Goal: Task Accomplishment & Management: Use online tool/utility

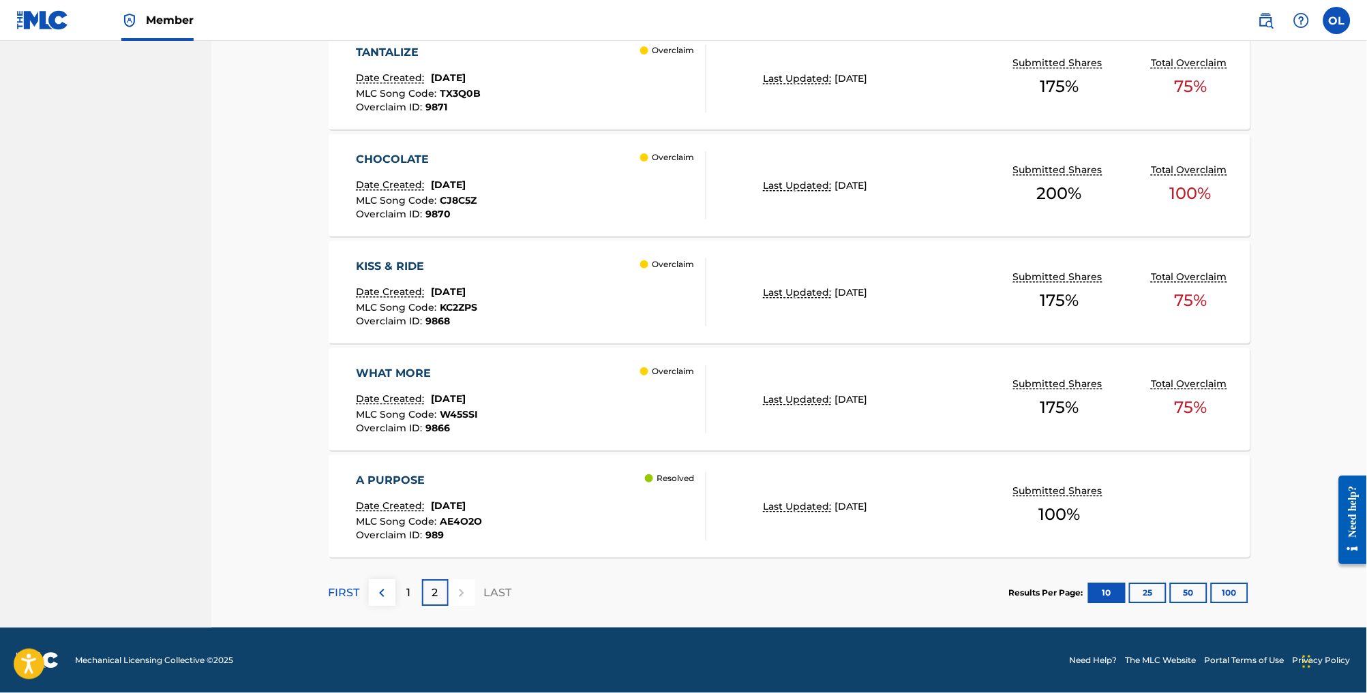
scroll to position [934, 0]
click at [395, 595] on div "1" at bounding box center [408, 593] width 27 height 27
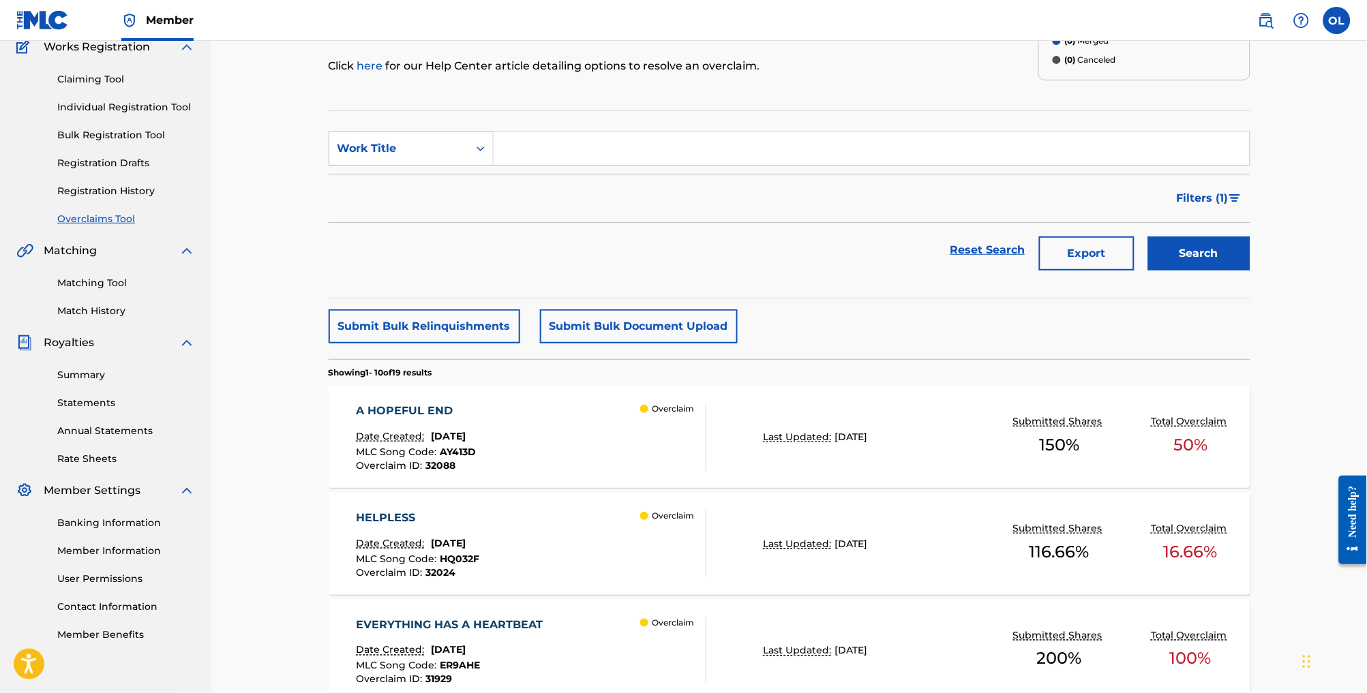
scroll to position [158, 0]
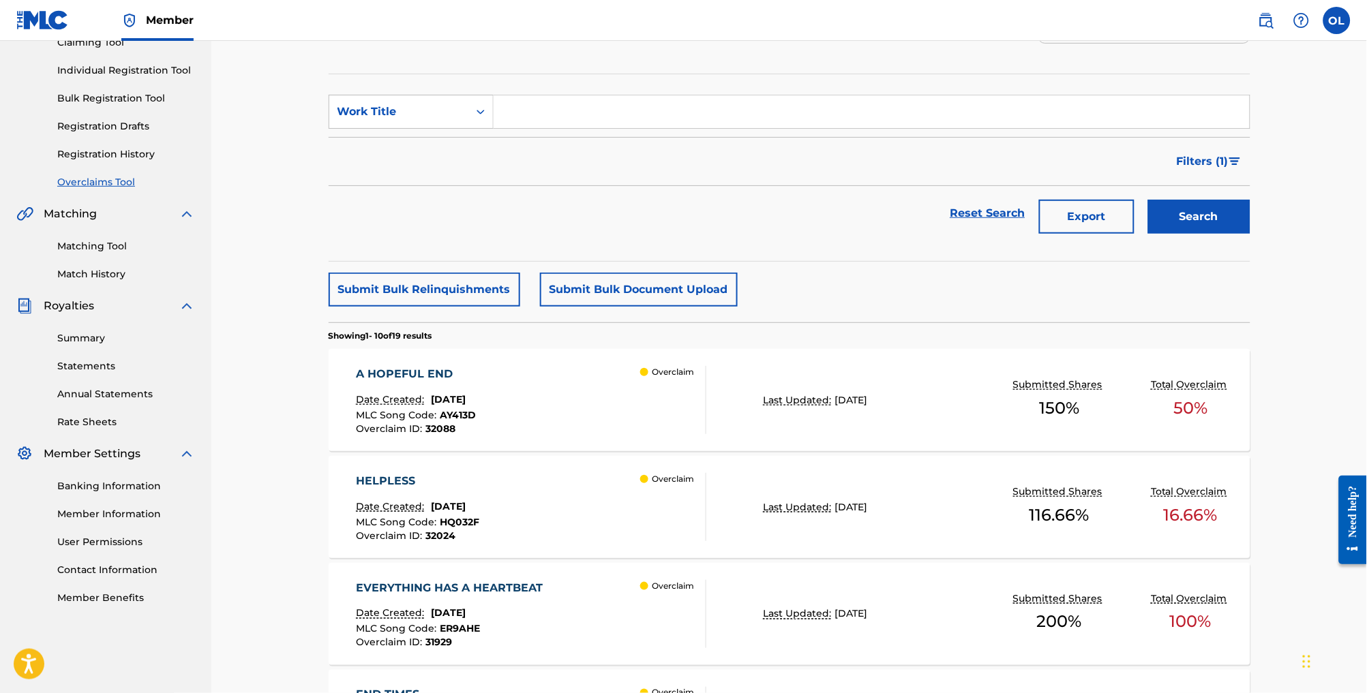
click at [578, 429] on div "A HOPEFUL END Date Created: [DATE] MLC Song Code : AY413D Overclaim ID : 32088 …" at bounding box center [531, 400] width 350 height 68
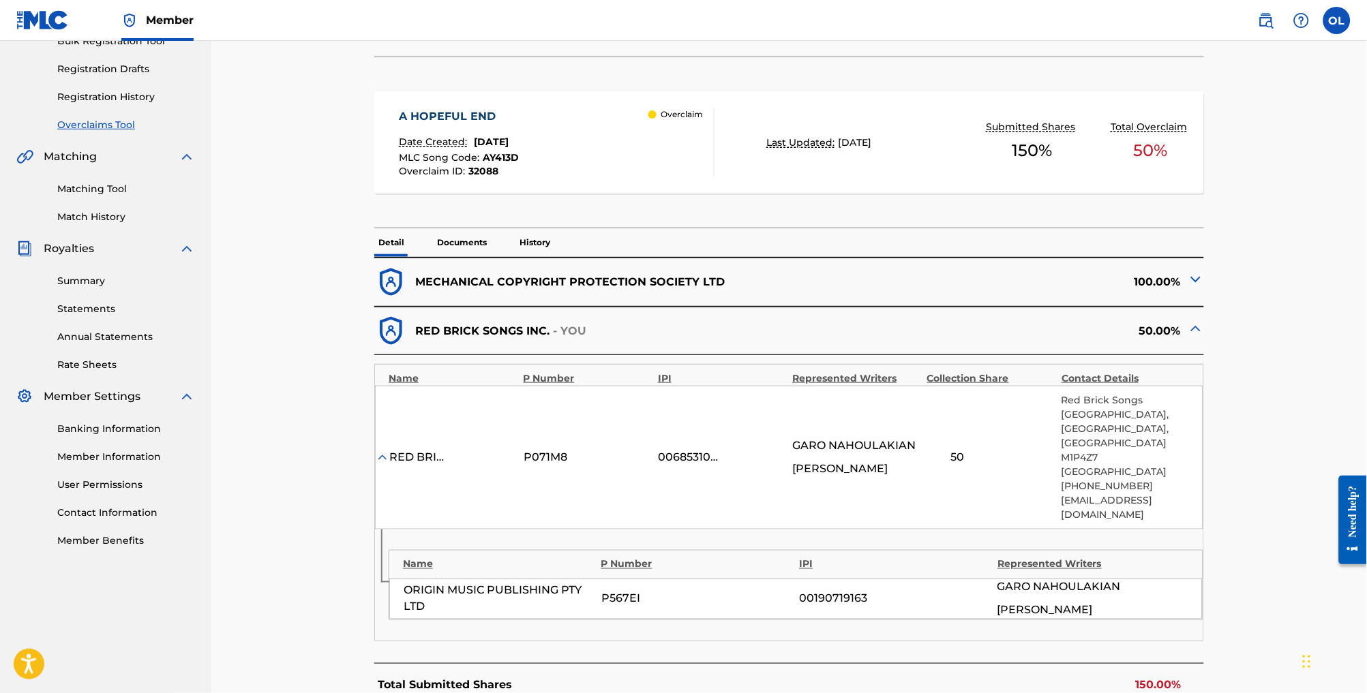
scroll to position [219, 0]
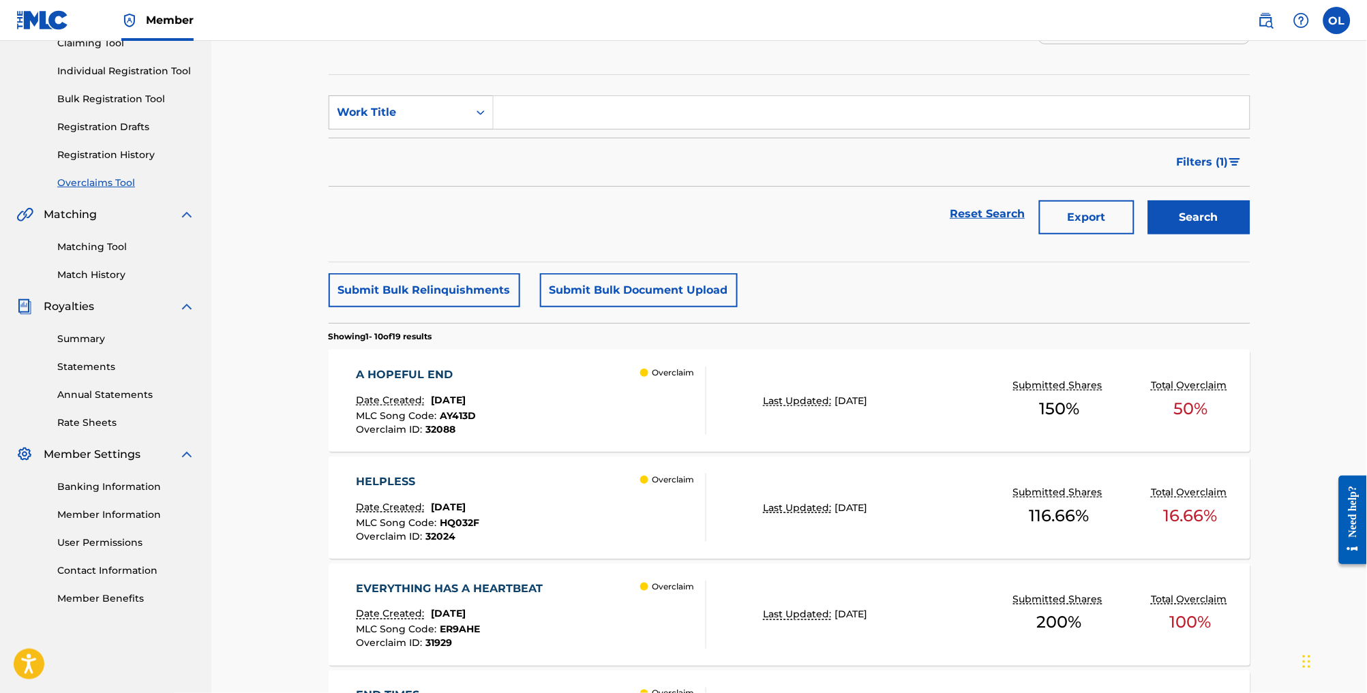
scroll to position [162, 0]
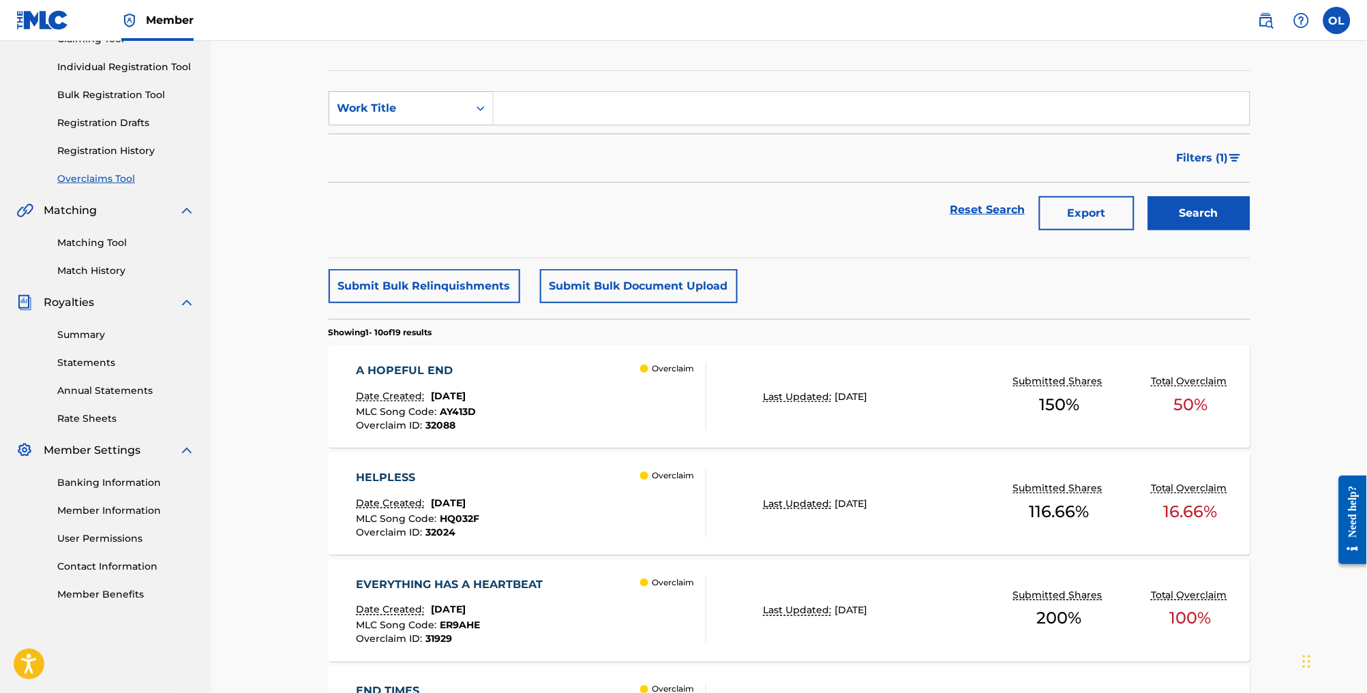
click at [549, 526] on div "HELPLESS Date Created: [DATE] MLC Song Code : HQ032F Overclaim ID : 32024 Overc…" at bounding box center [531, 504] width 350 height 68
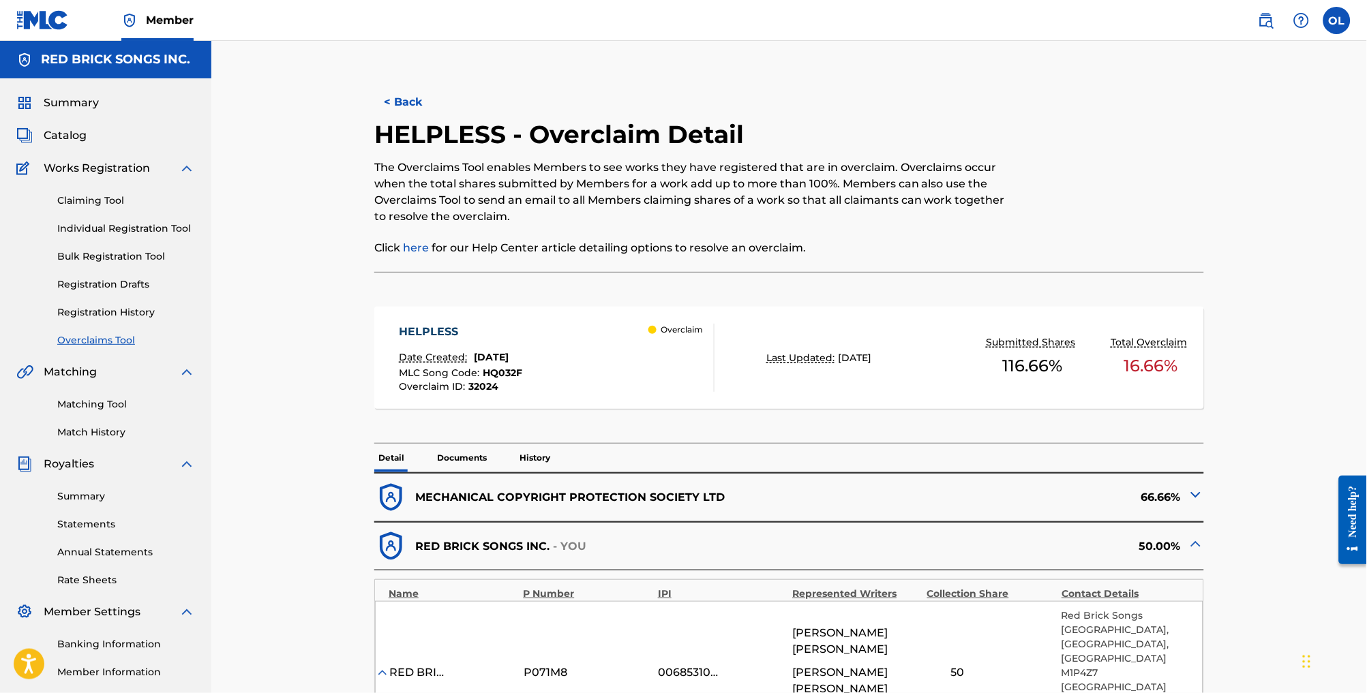
click at [393, 106] on button "< Back" at bounding box center [415, 102] width 82 height 34
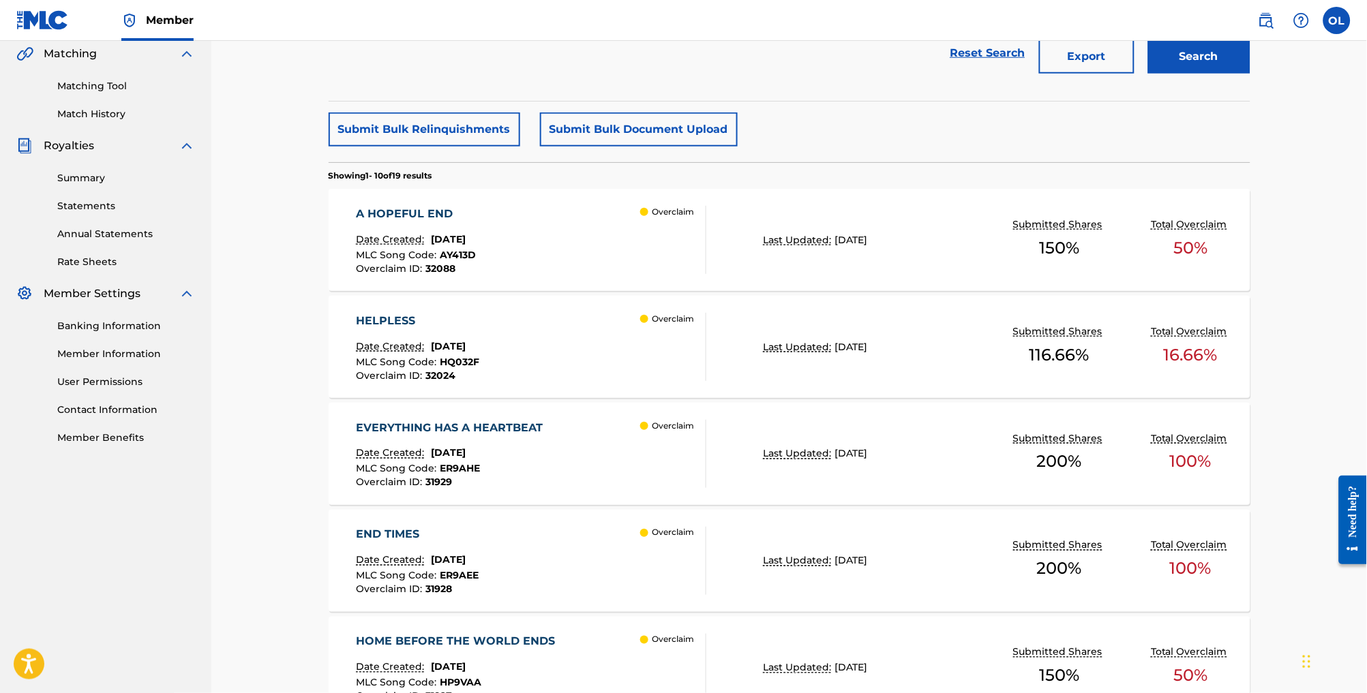
scroll to position [383, 0]
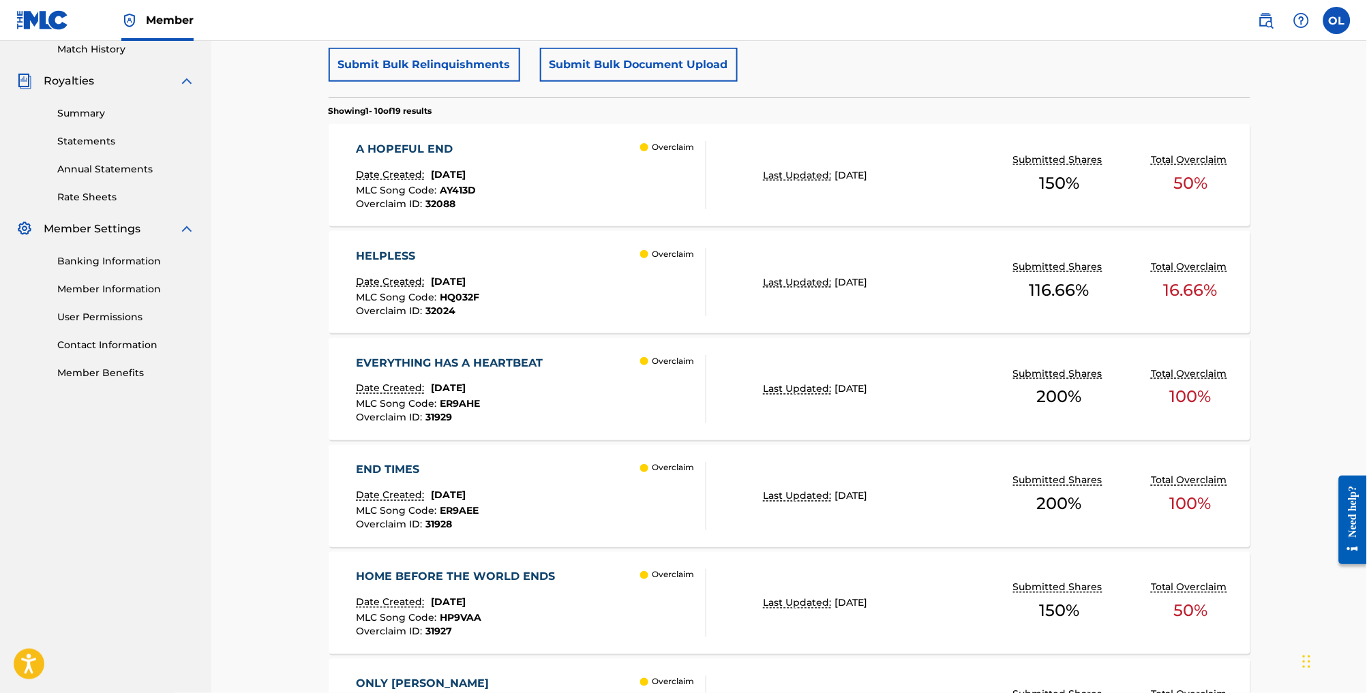
click at [548, 415] on div "EVERYTHING HAS A HEARTBEAT Date Created: [DATE] MLC Song Code : ER9AHE Overclai…" at bounding box center [531, 389] width 350 height 68
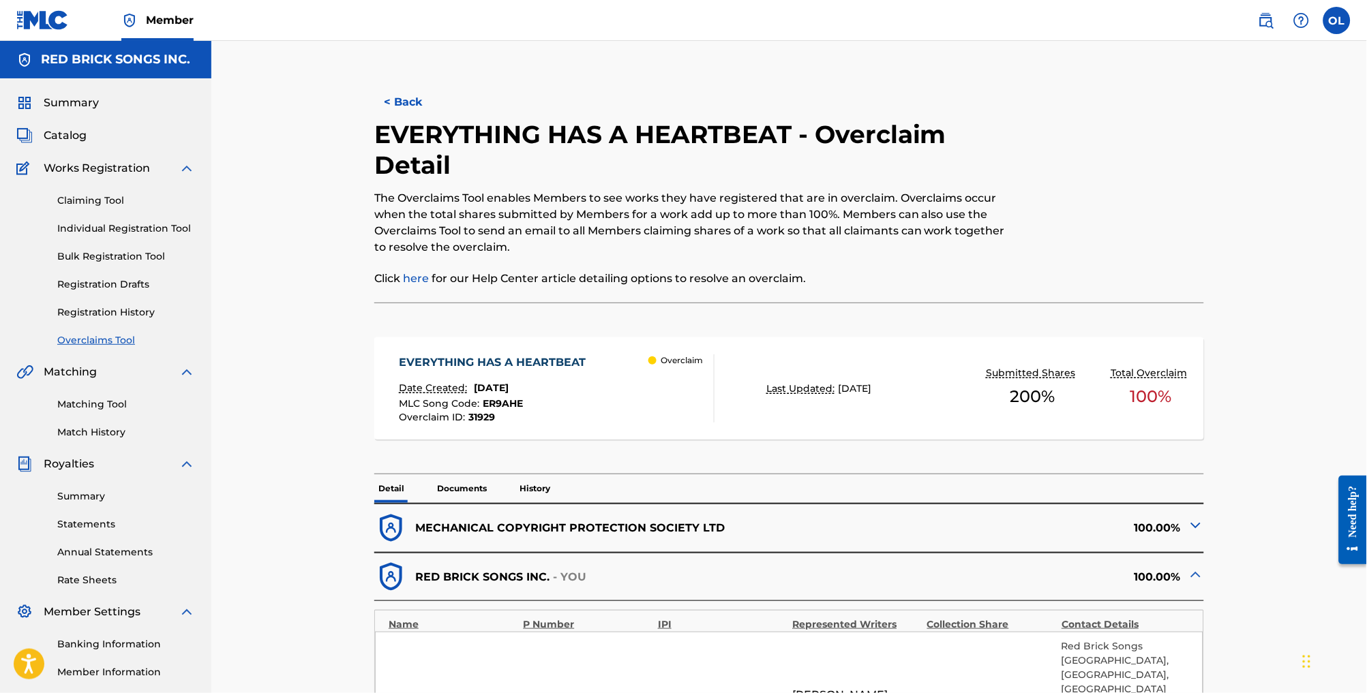
click at [390, 108] on button "< Back" at bounding box center [415, 102] width 82 height 34
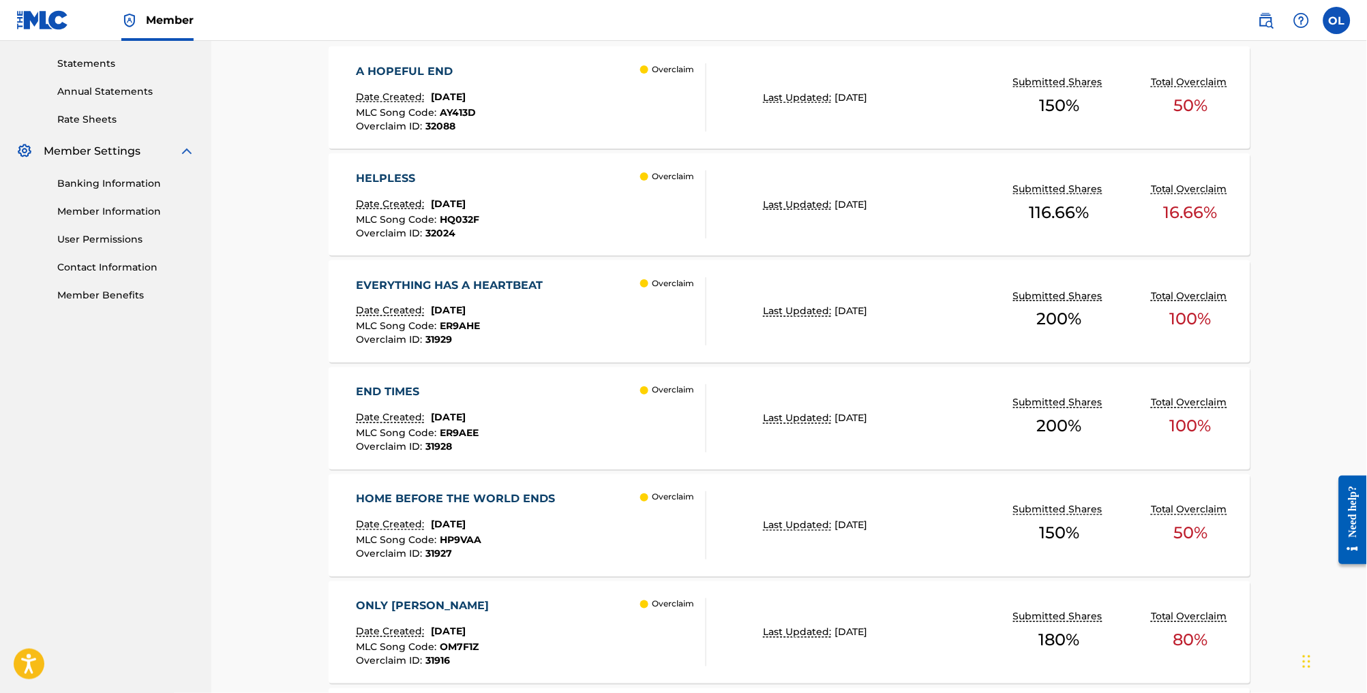
scroll to position [462, 0]
click at [578, 425] on div "END TIMES Date Created: [DATE] MLC Song Code : ER9AEE Overclaim ID : 31928 Over…" at bounding box center [531, 417] width 350 height 68
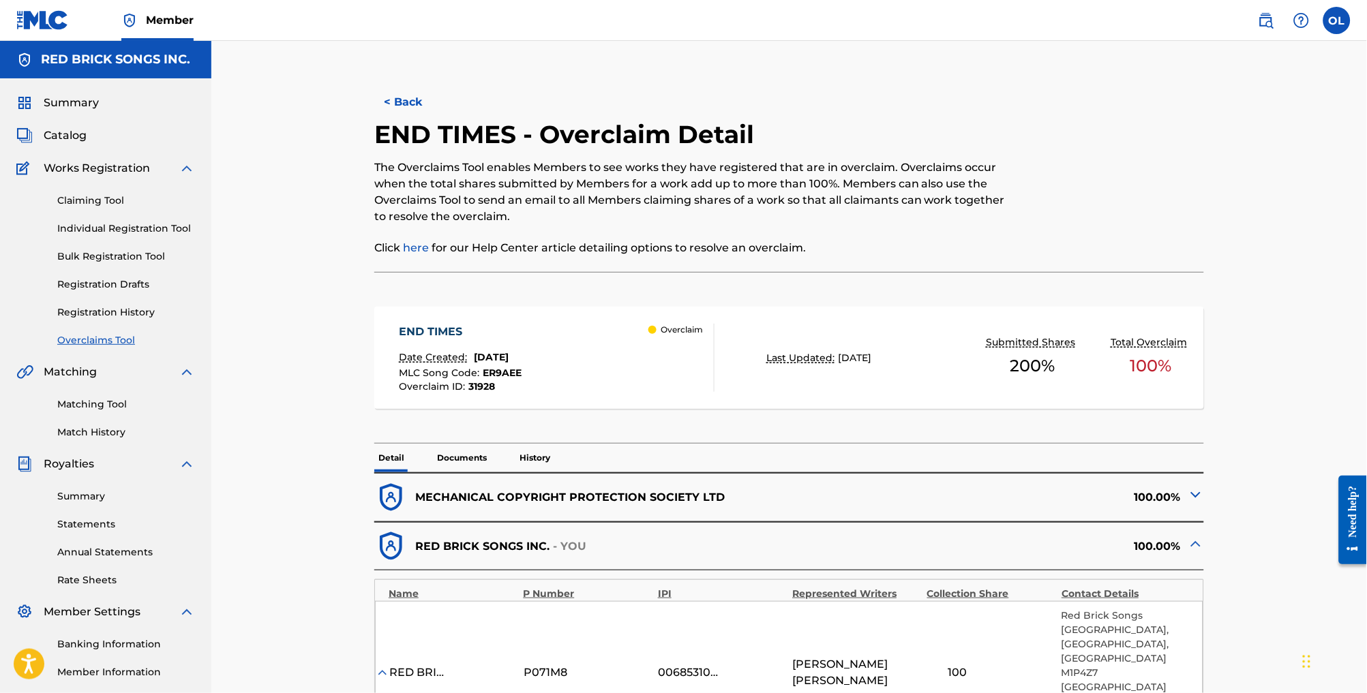
click at [392, 116] on button "< Back" at bounding box center [415, 102] width 82 height 34
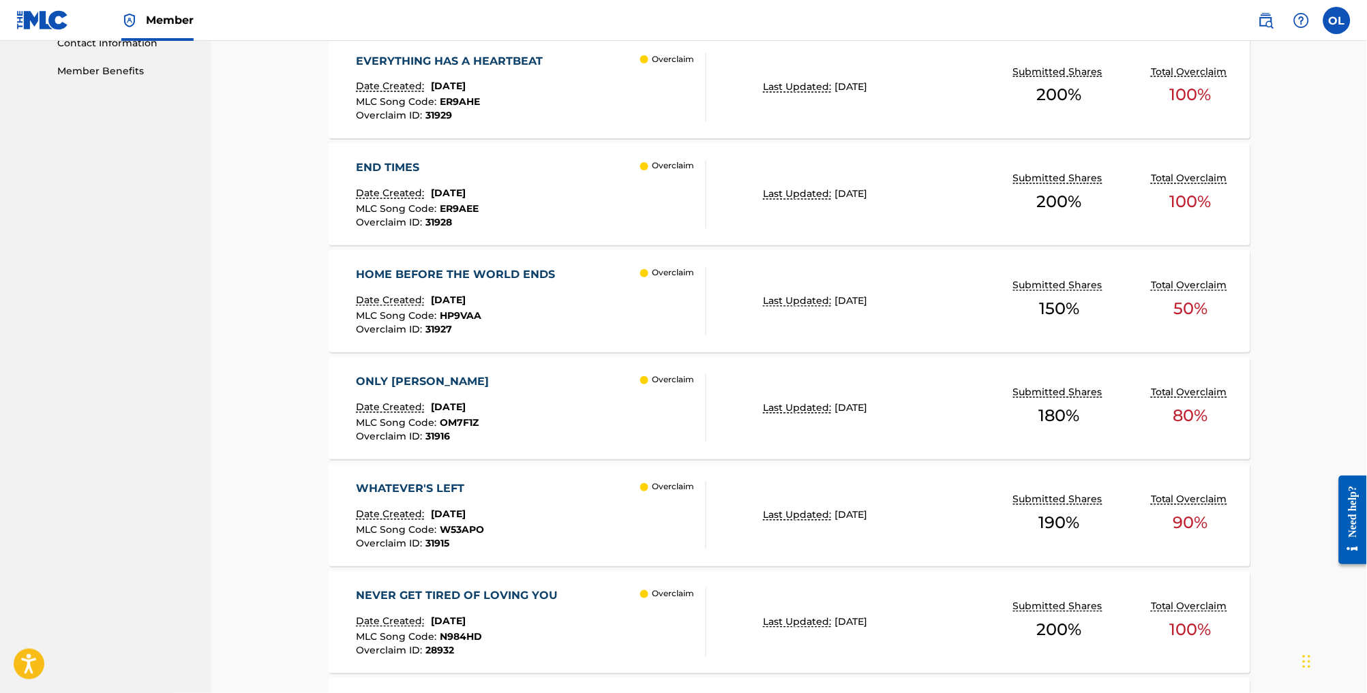
scroll to position [733, 0]
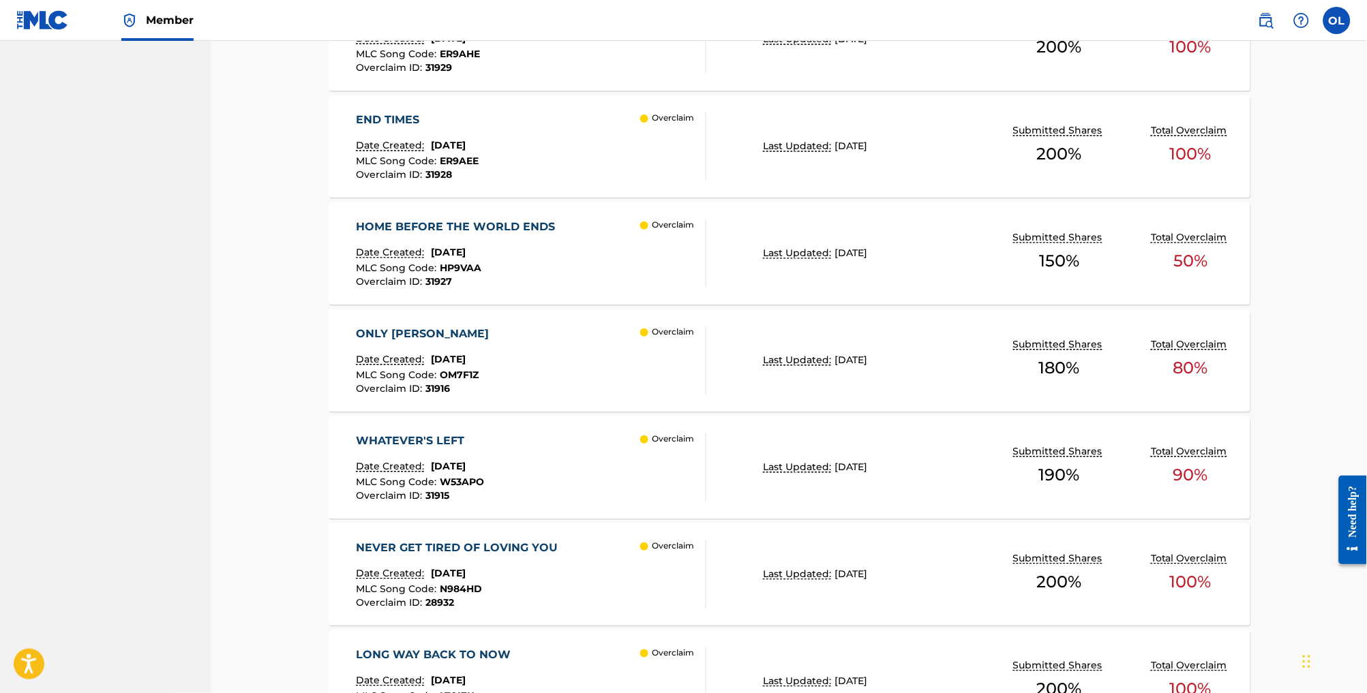
click at [531, 264] on div "Date Created: [DATE]" at bounding box center [459, 255] width 206 height 18
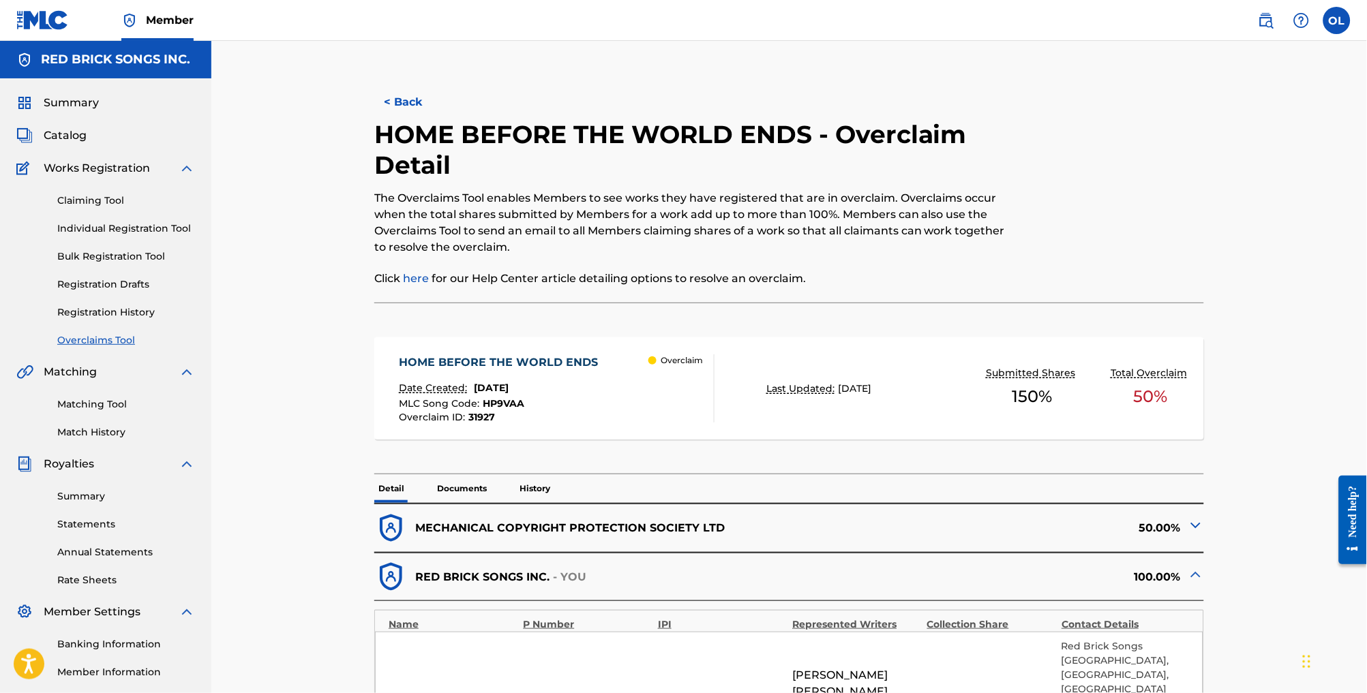
click at [384, 114] on button "< Back" at bounding box center [415, 102] width 82 height 34
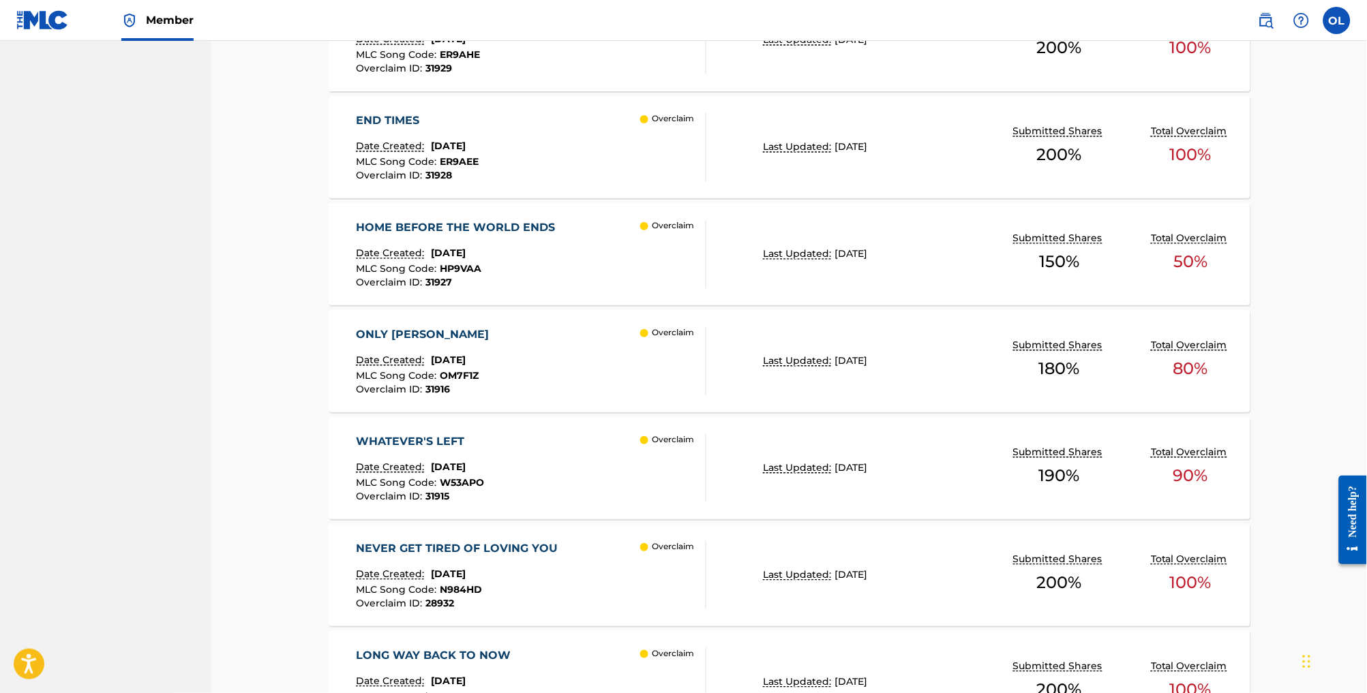
click at [540, 477] on div "WHATEVER'S LEFT Date Created: [DATE] MLC Song Code : W53APO Overclaim ID : 3191…" at bounding box center [531, 468] width 350 height 68
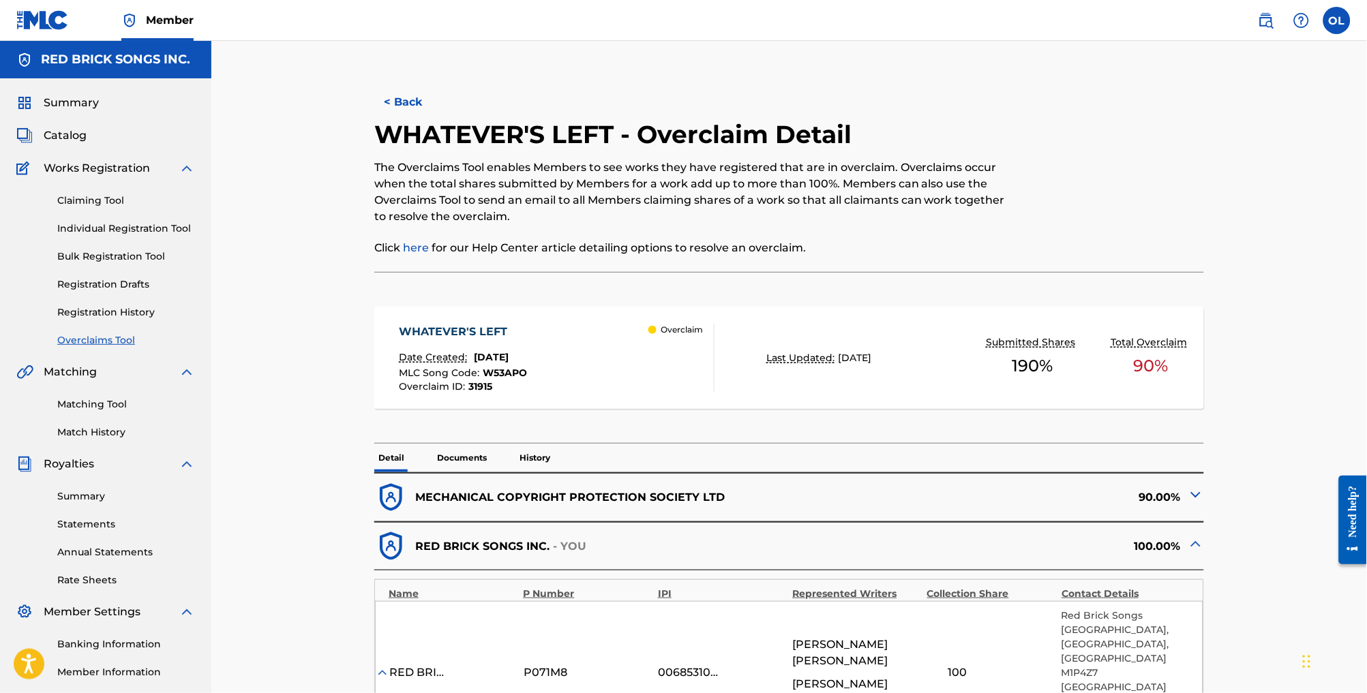
click at [379, 108] on button "< Back" at bounding box center [415, 102] width 82 height 34
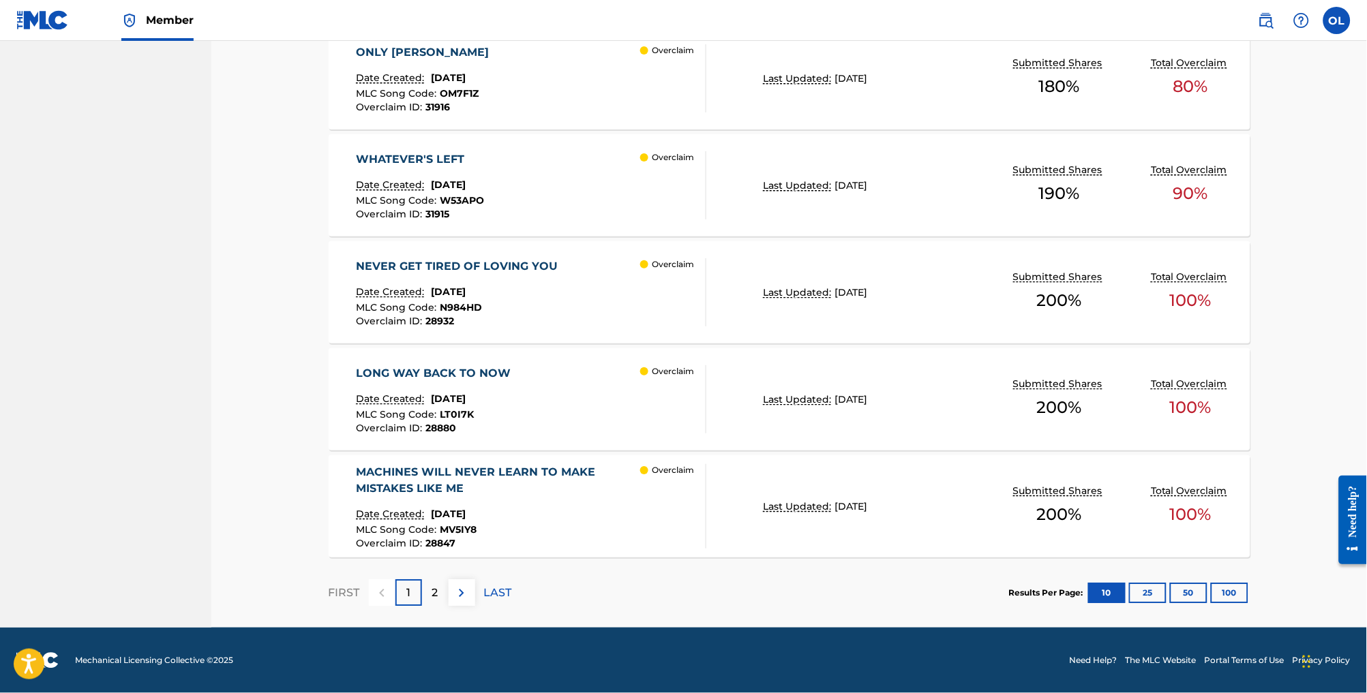
click at [544, 308] on div "NEVER GET TIRED OF LOVING YOU Date Created: [DATE] MLC Song Code : N984HD Overc…" at bounding box center [531, 292] width 350 height 68
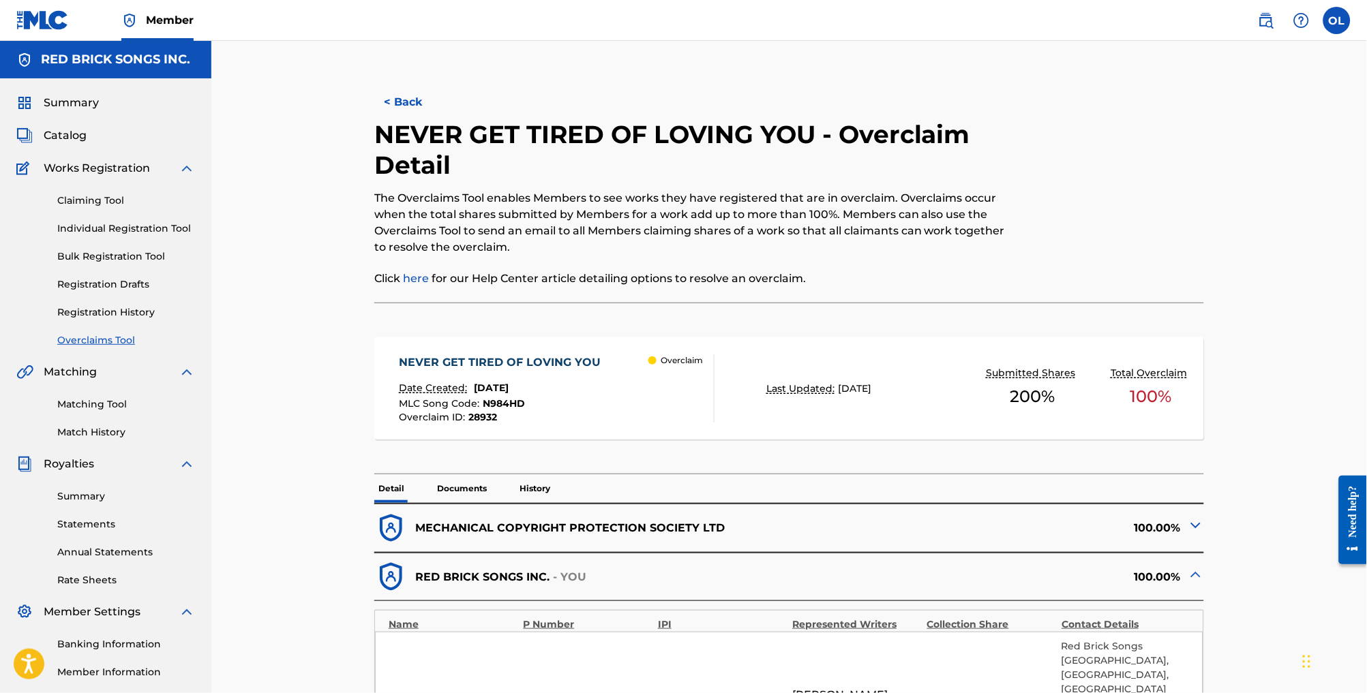
click at [391, 110] on button "< Back" at bounding box center [415, 102] width 82 height 34
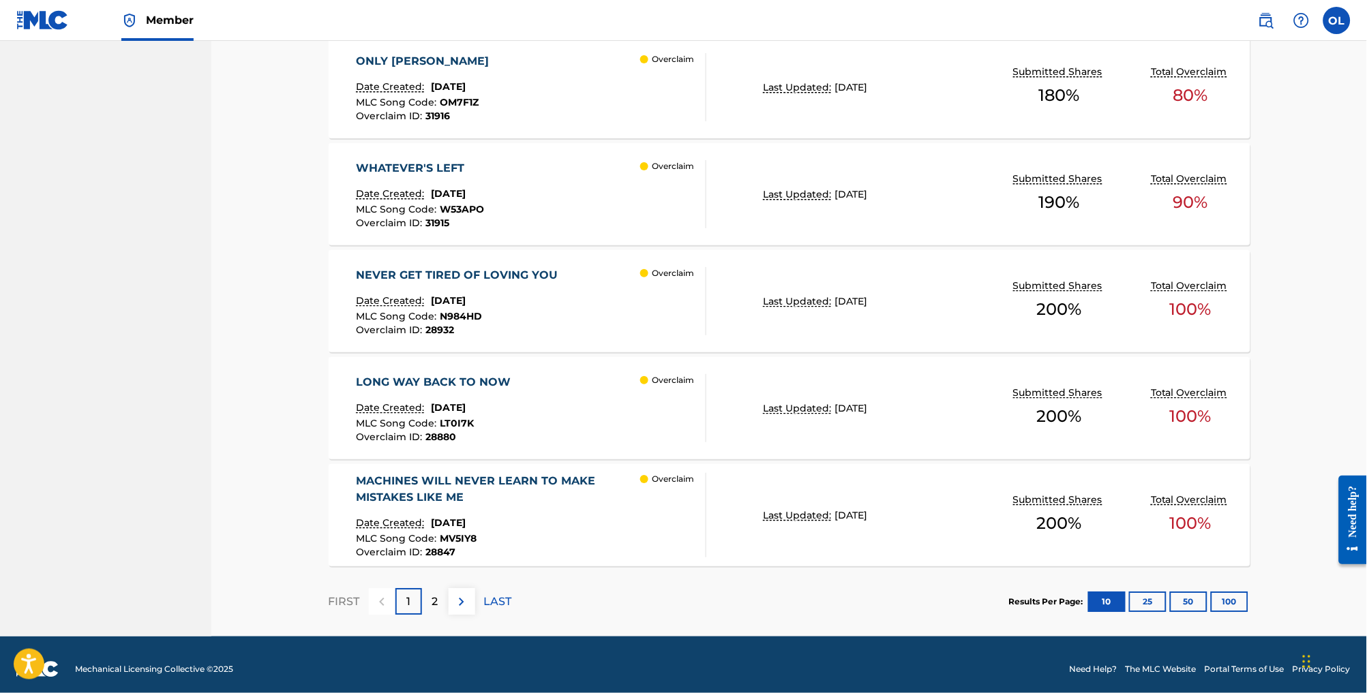
click at [513, 425] on div "LONG WAY BACK TO NOW Date Created: [DATE] MLC Song Code : LT0I7K Overclaim ID :…" at bounding box center [531, 408] width 350 height 68
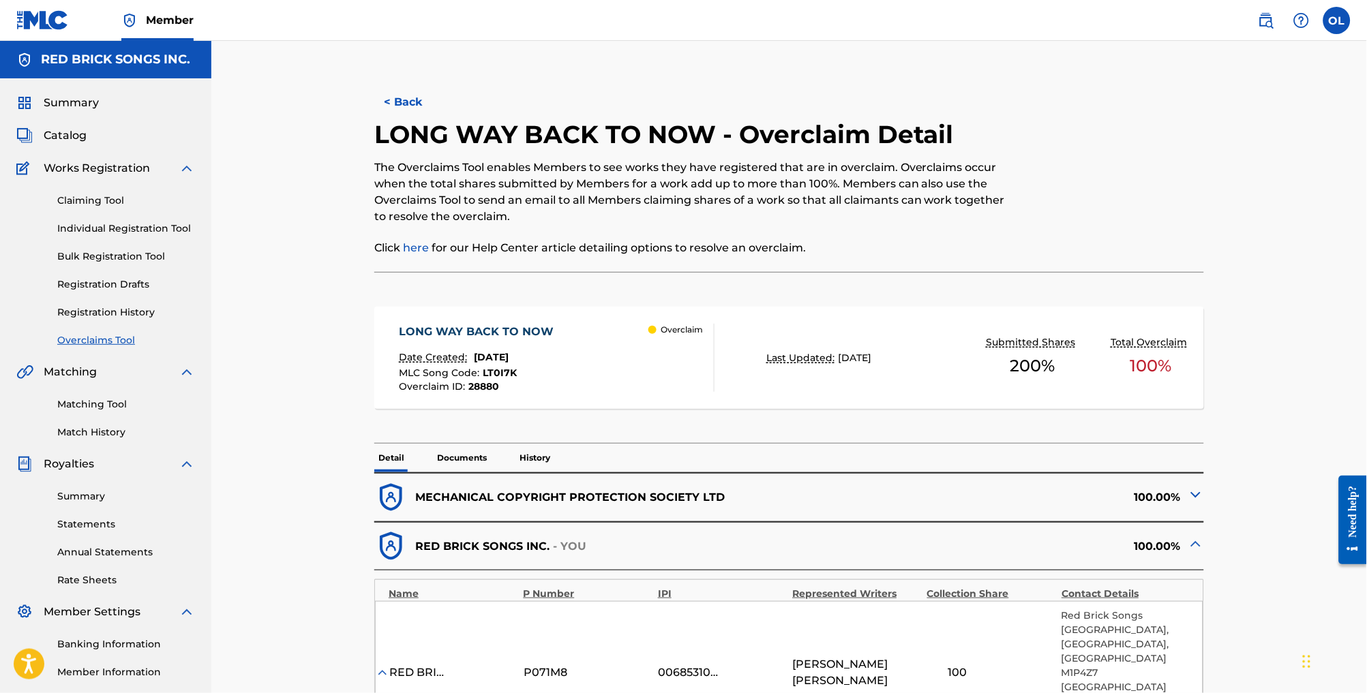
click at [383, 102] on button "< Back" at bounding box center [415, 102] width 82 height 34
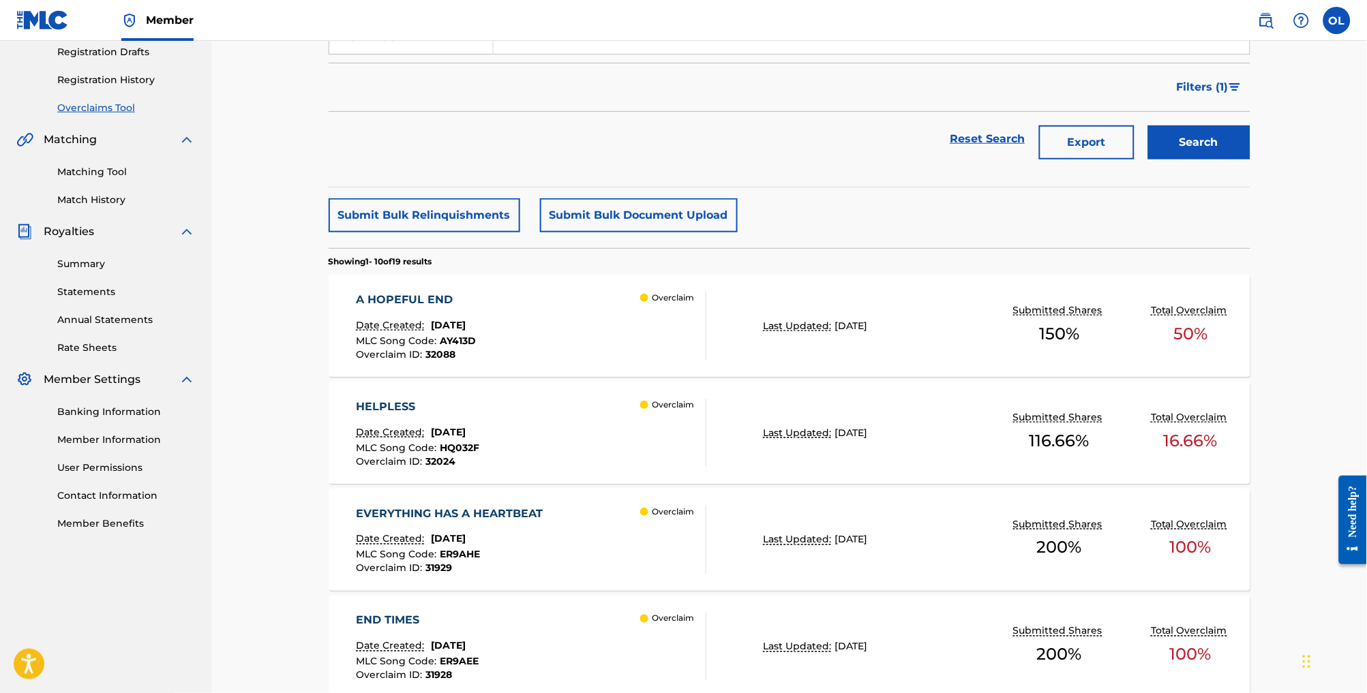
click at [605, 230] on button "Submit Bulk Document Upload" at bounding box center [639, 215] width 198 height 34
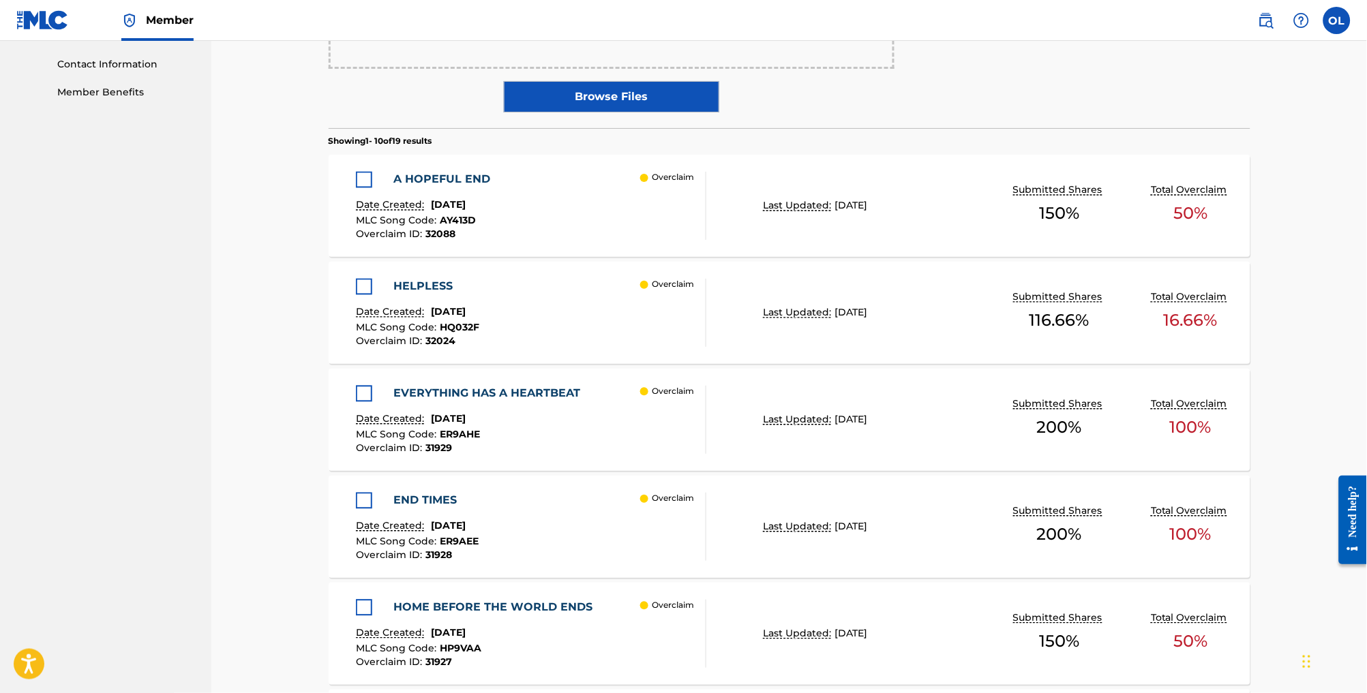
click at [594, 347] on div "HELPLESS Date Created: [DATE] MLC Song Code : HQ032F Overclaim ID : 32024 Overc…" at bounding box center [531, 313] width 350 height 68
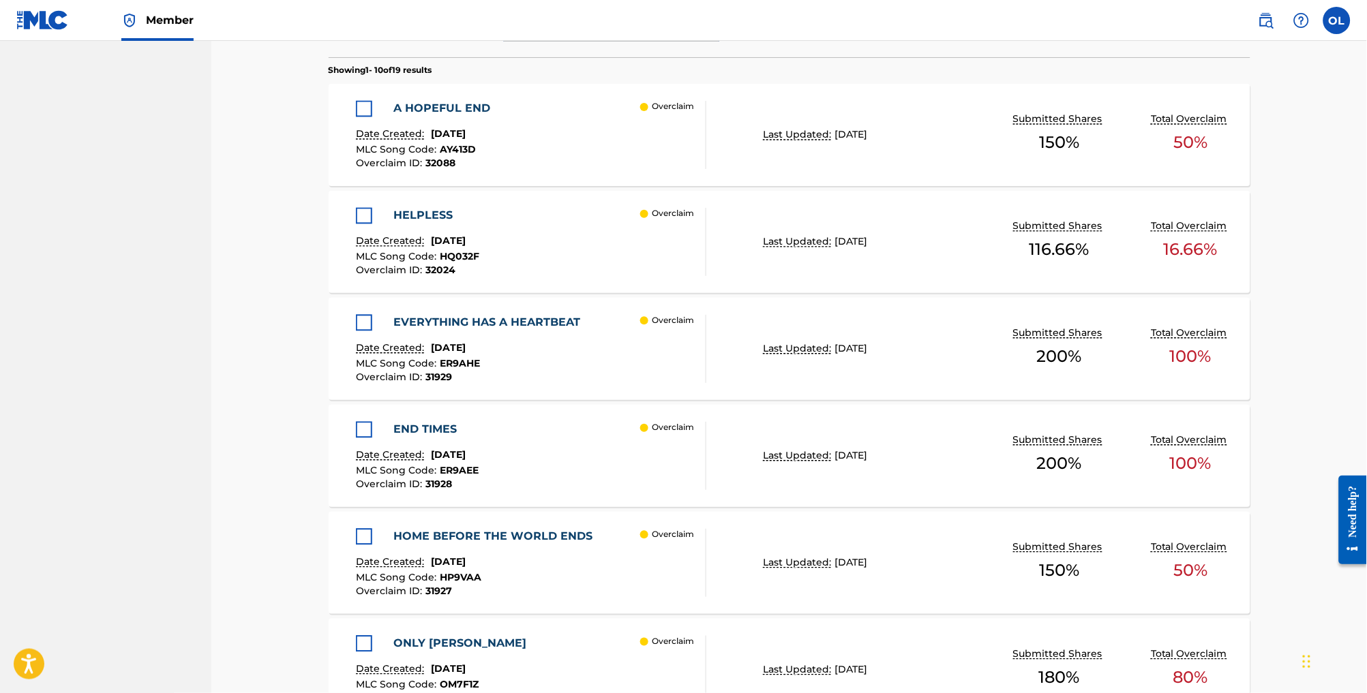
click at [356, 331] on div at bounding box center [364, 323] width 16 height 16
click at [356, 438] on div at bounding box center [364, 430] width 16 height 16
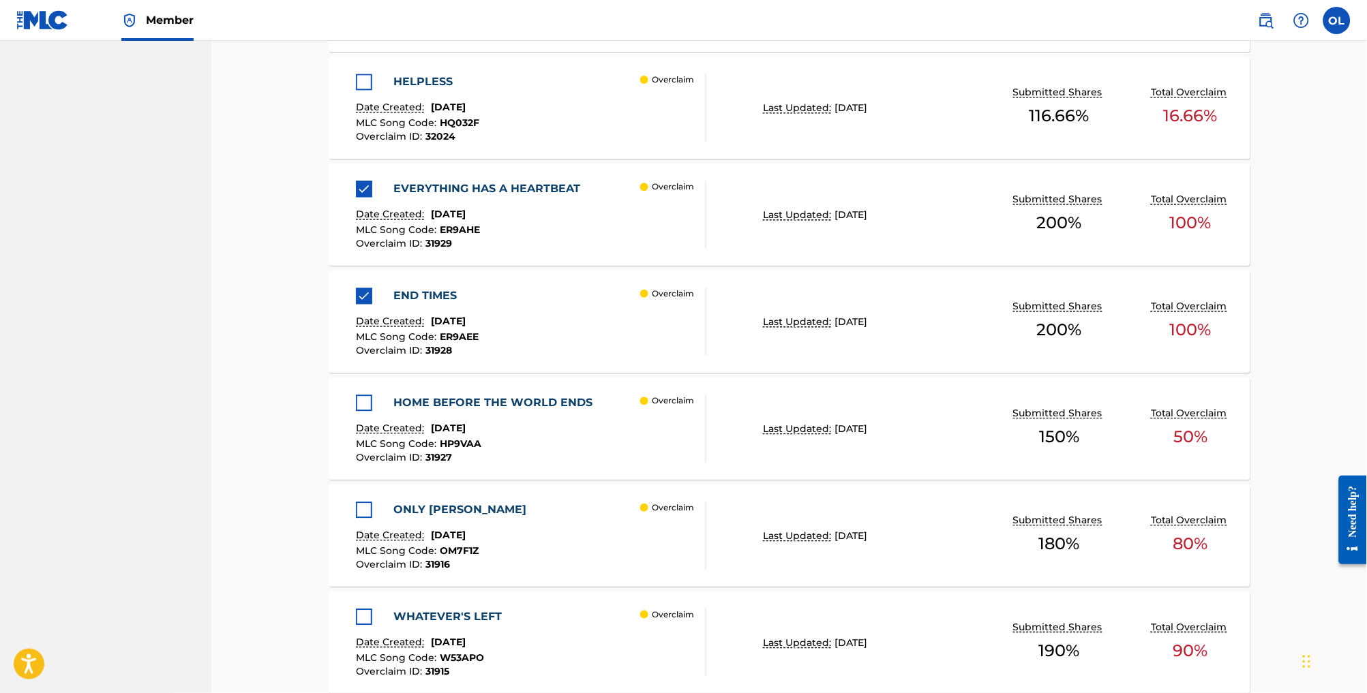
click at [356, 411] on div at bounding box center [364, 403] width 16 height 16
drag, startPoint x: 342, startPoint y: 535, endPoint x: 357, endPoint y: 521, distance: 19.8
click at [356, 518] on div at bounding box center [364, 510] width 16 height 16
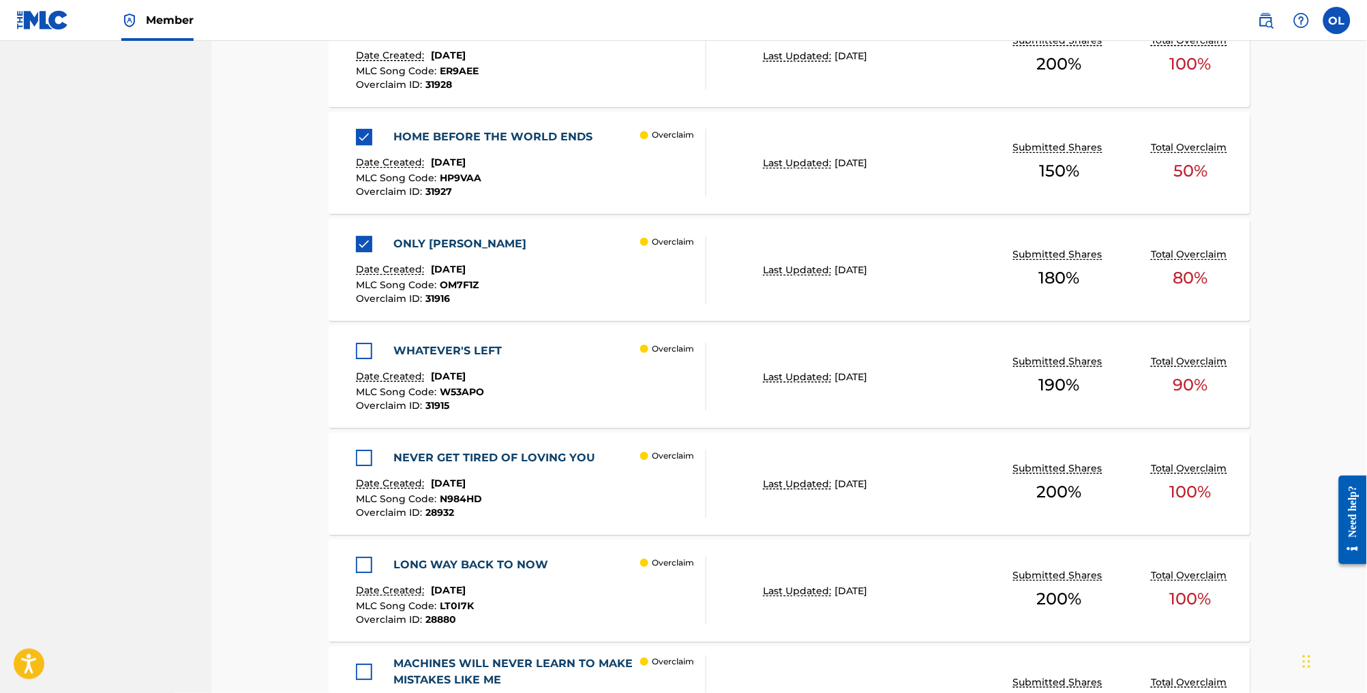
click at [356, 359] on div at bounding box center [364, 351] width 16 height 16
click at [356, 466] on div at bounding box center [364, 458] width 16 height 16
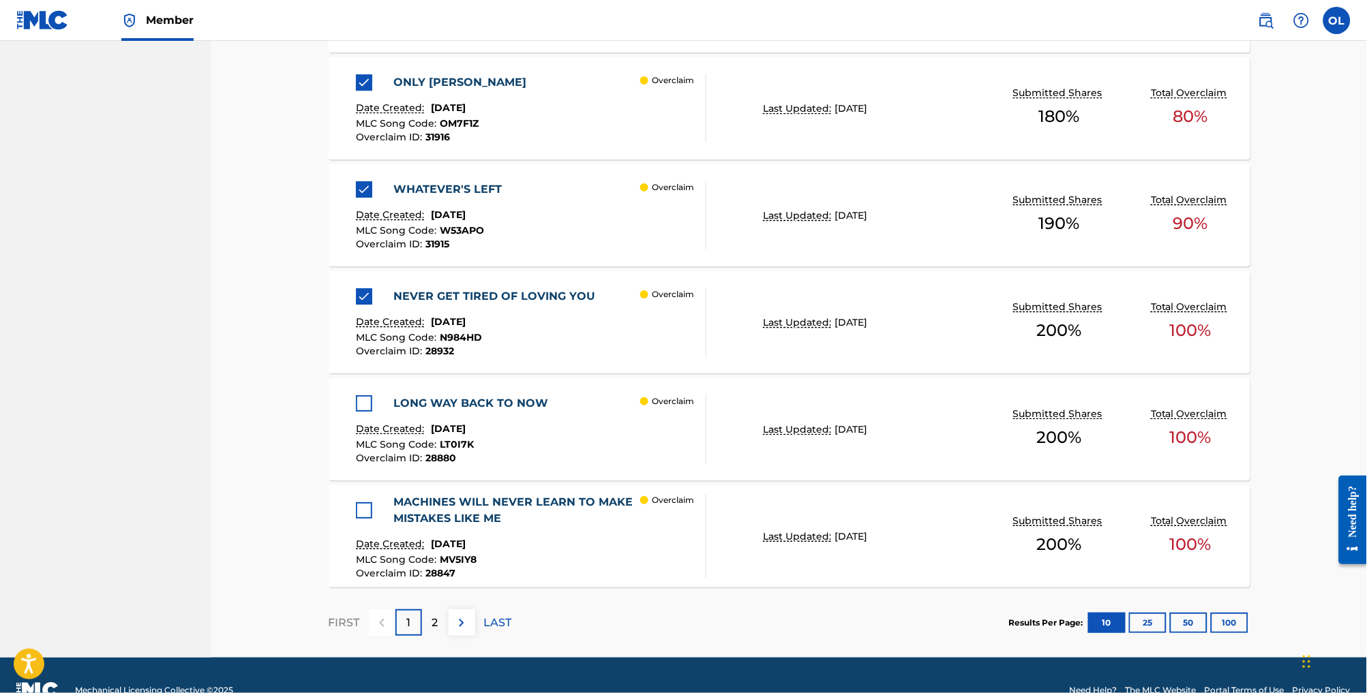
click at [356, 412] on div at bounding box center [364, 403] width 16 height 16
click at [356, 519] on div at bounding box center [364, 511] width 16 height 16
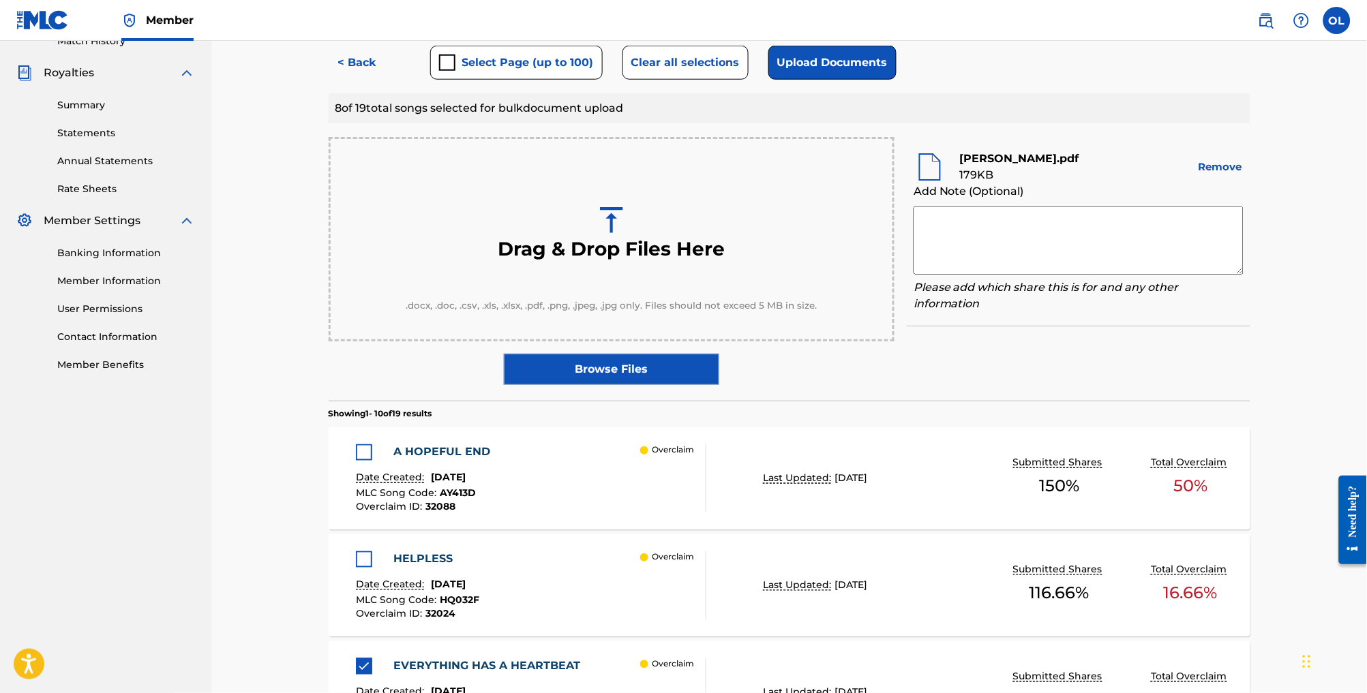
scroll to position [374, 0]
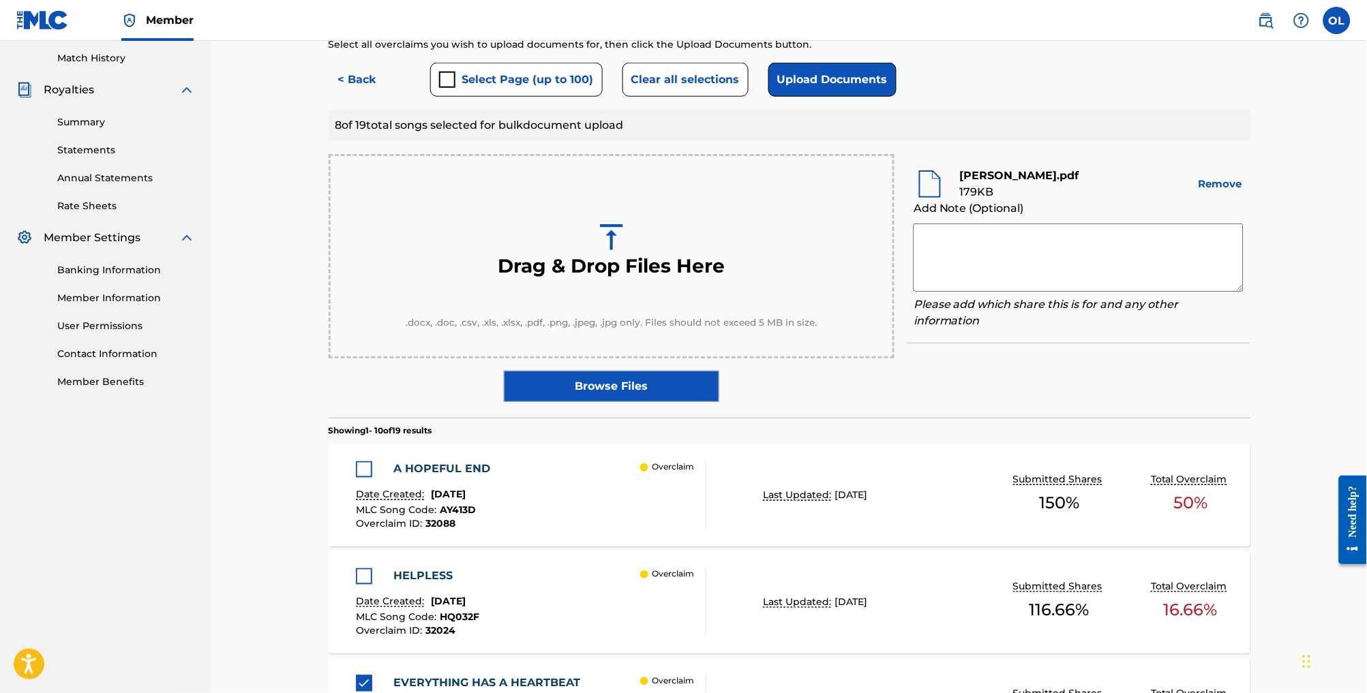
click at [819, 91] on button "Upload Documents" at bounding box center [832, 80] width 128 height 34
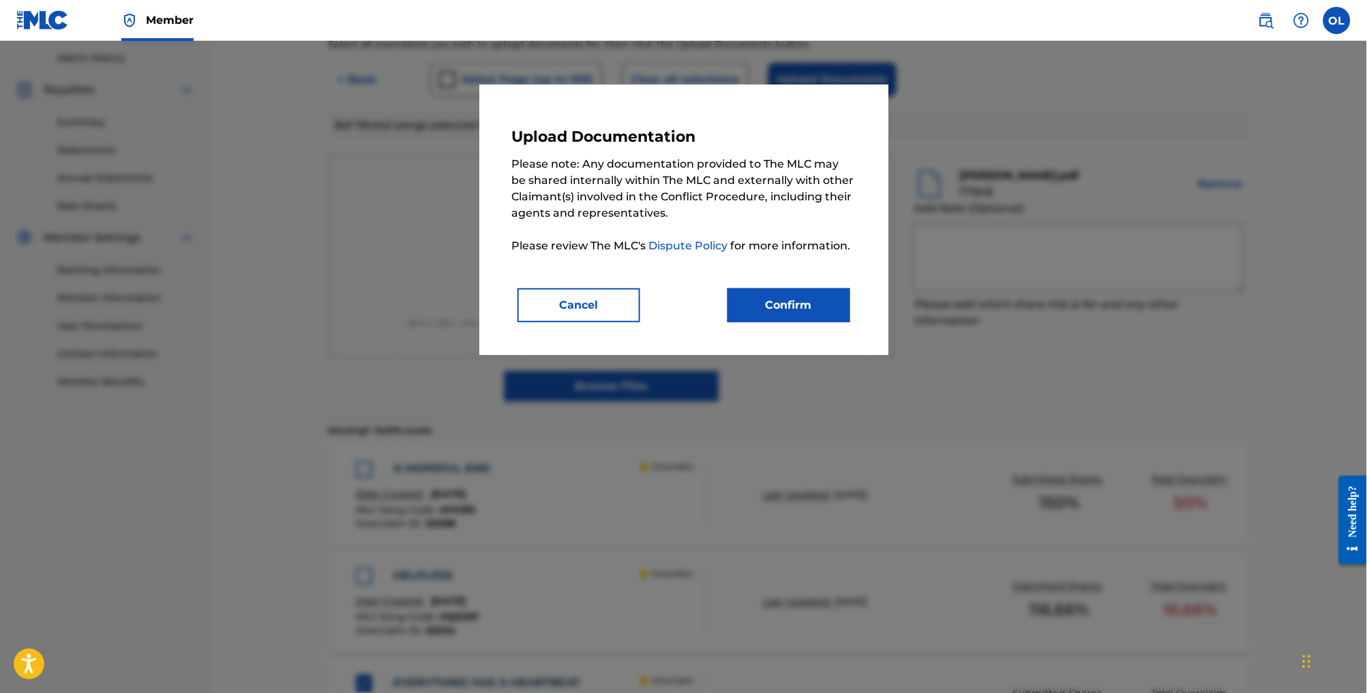
click at [788, 299] on button "Confirm" at bounding box center [789, 305] width 123 height 34
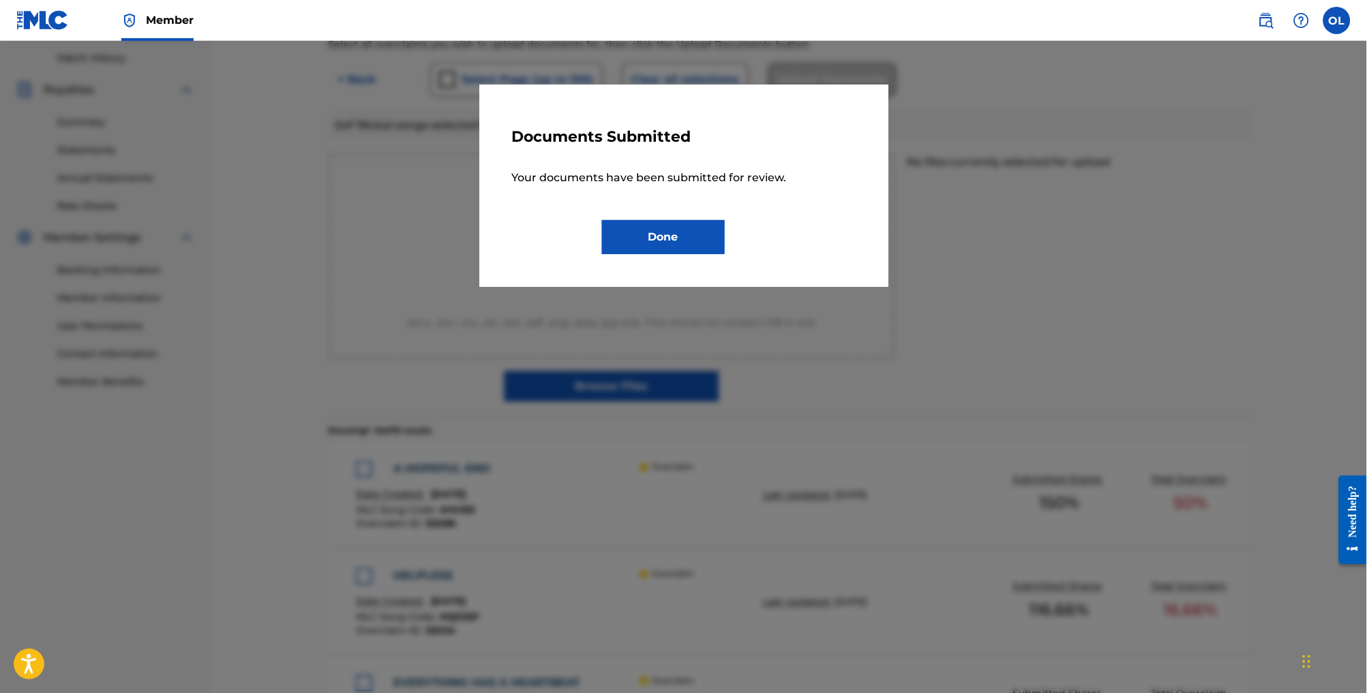
click at [628, 233] on button "Done" at bounding box center [663, 237] width 123 height 34
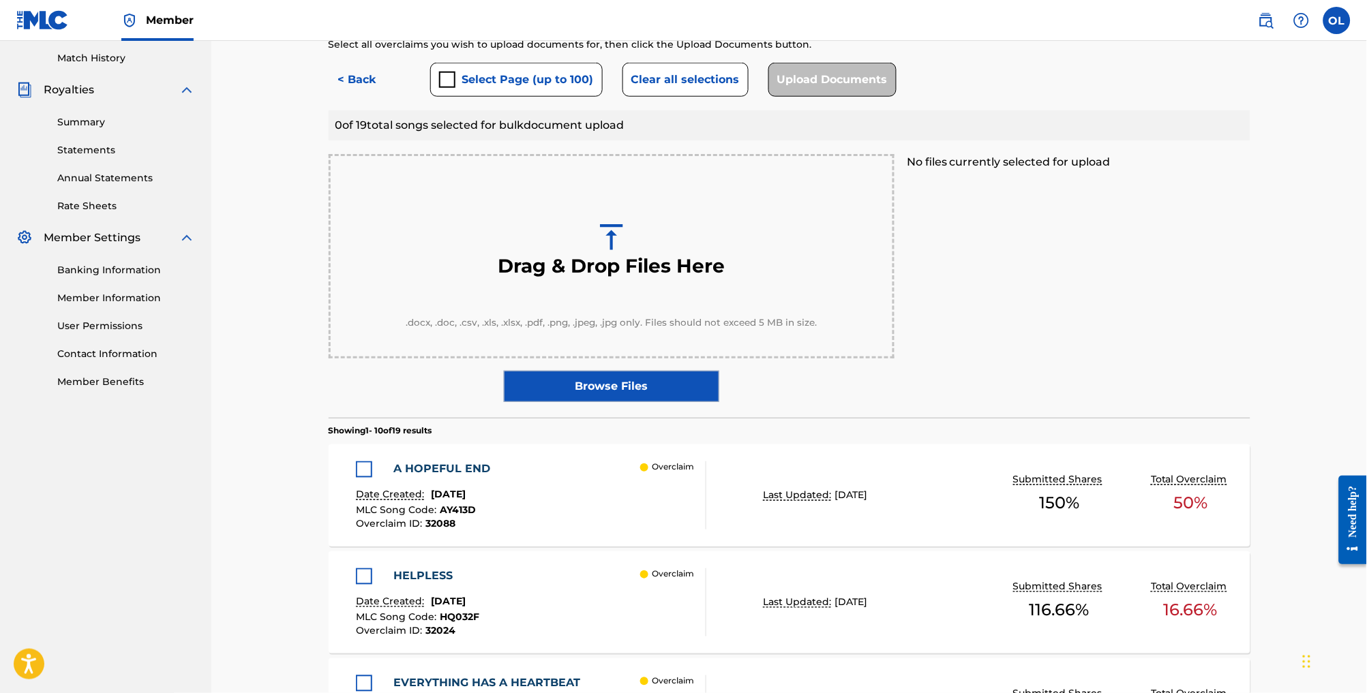
click at [344, 97] on button "< Back" at bounding box center [370, 80] width 82 height 34
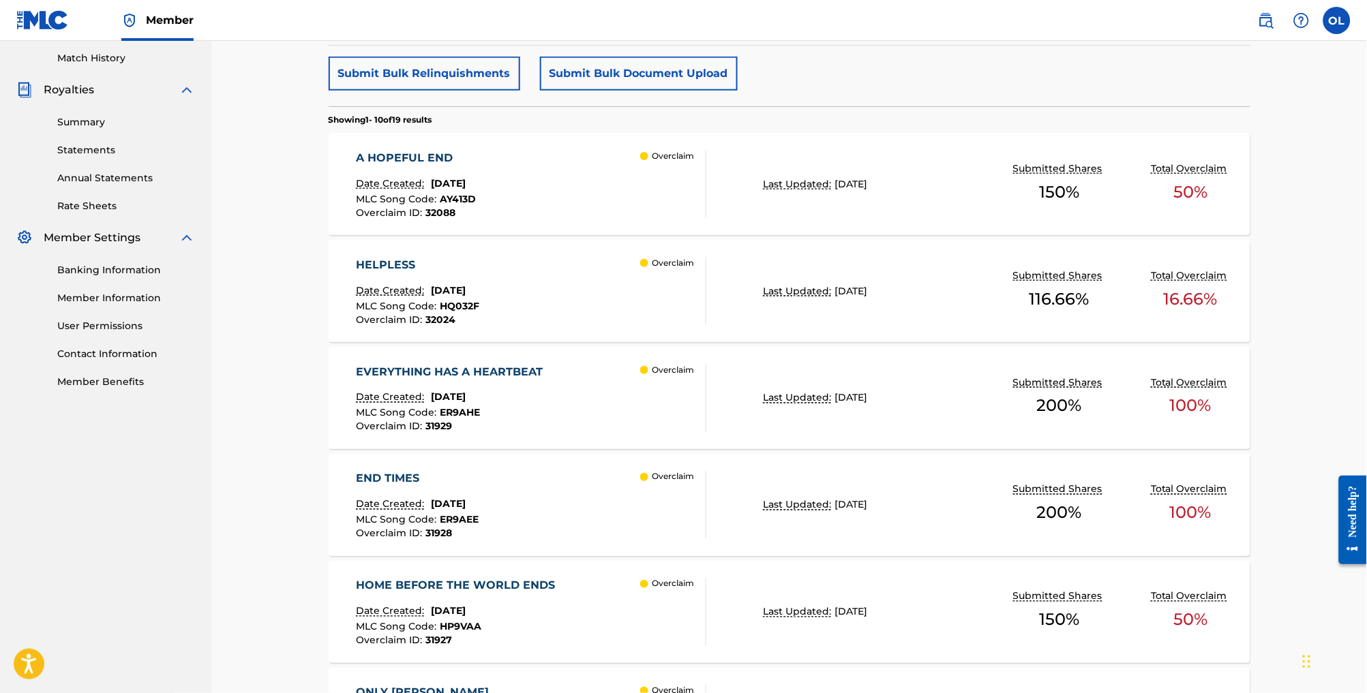
click at [522, 218] on div "A HOPEFUL END Date Created: [DATE] MLC Song Code : AY413D Overclaim ID : 32088 …" at bounding box center [531, 184] width 350 height 68
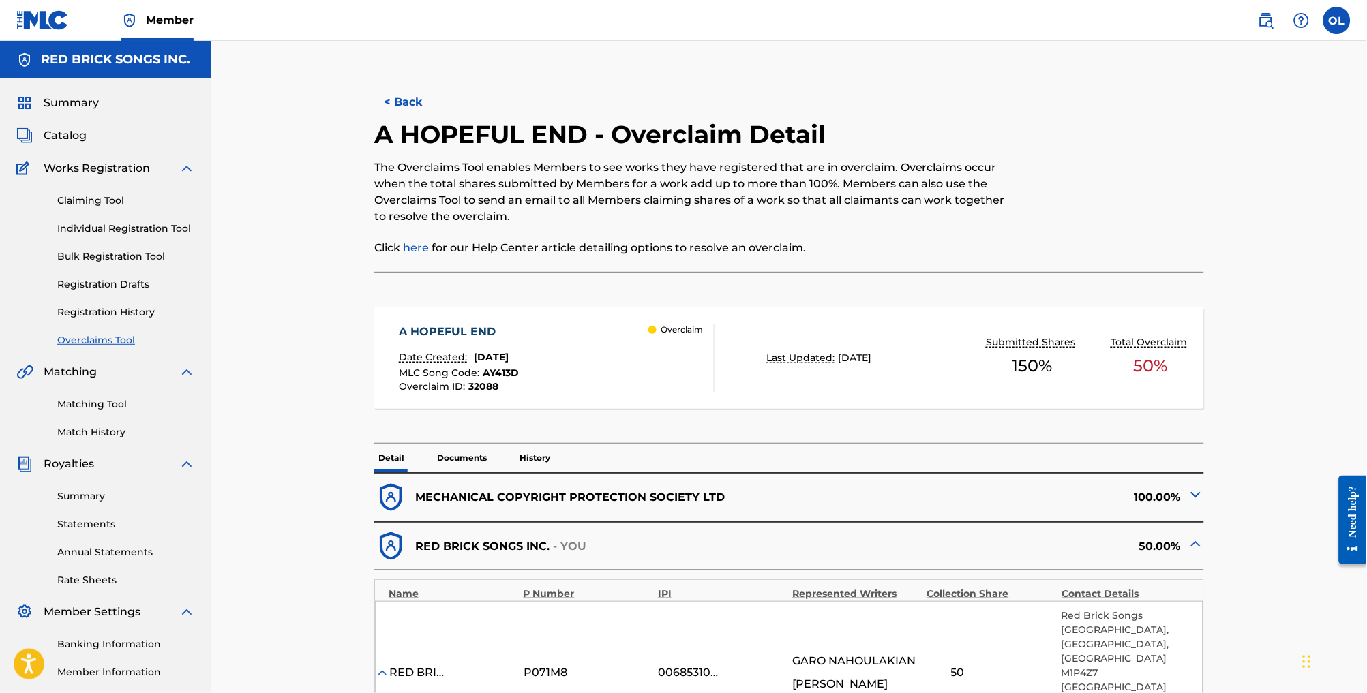
click at [380, 104] on button "< Back" at bounding box center [415, 102] width 82 height 34
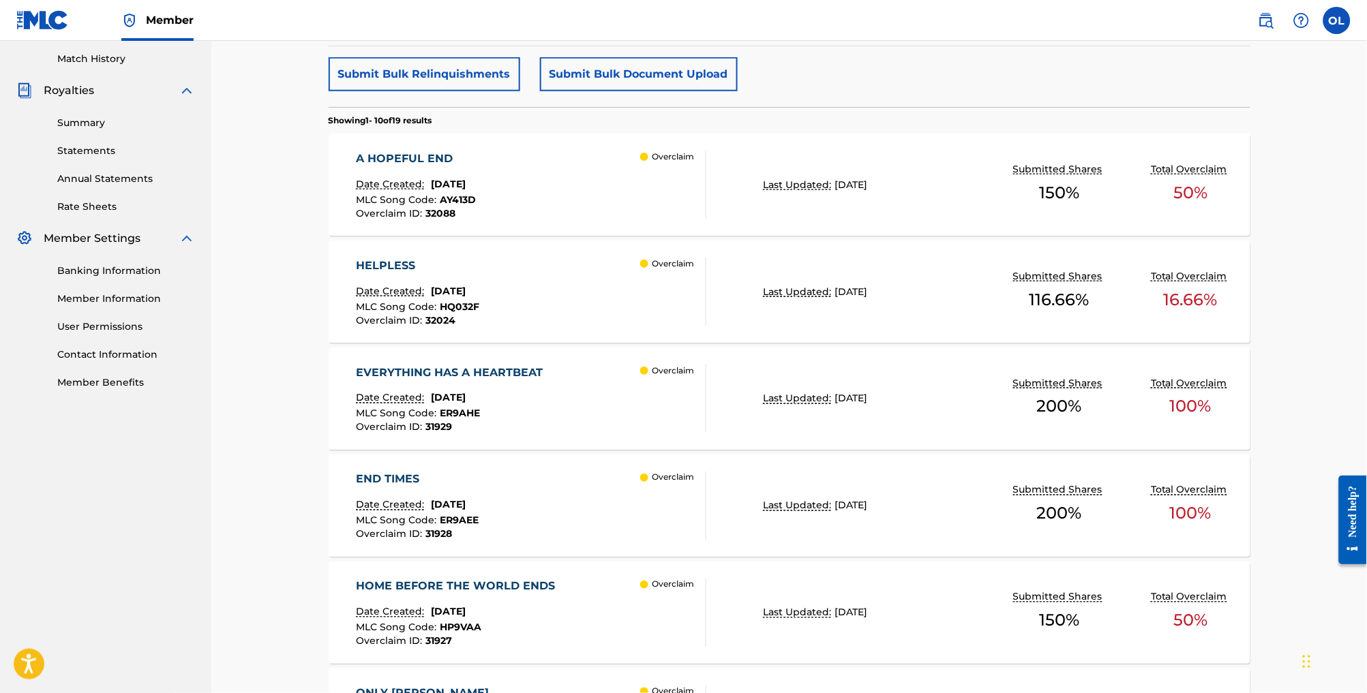
scroll to position [374, 0]
click at [517, 308] on div "HELPLESS Date Created: [DATE] MLC Song Code : HQ032F Overclaim ID : 32024 Overc…" at bounding box center [531, 291] width 350 height 68
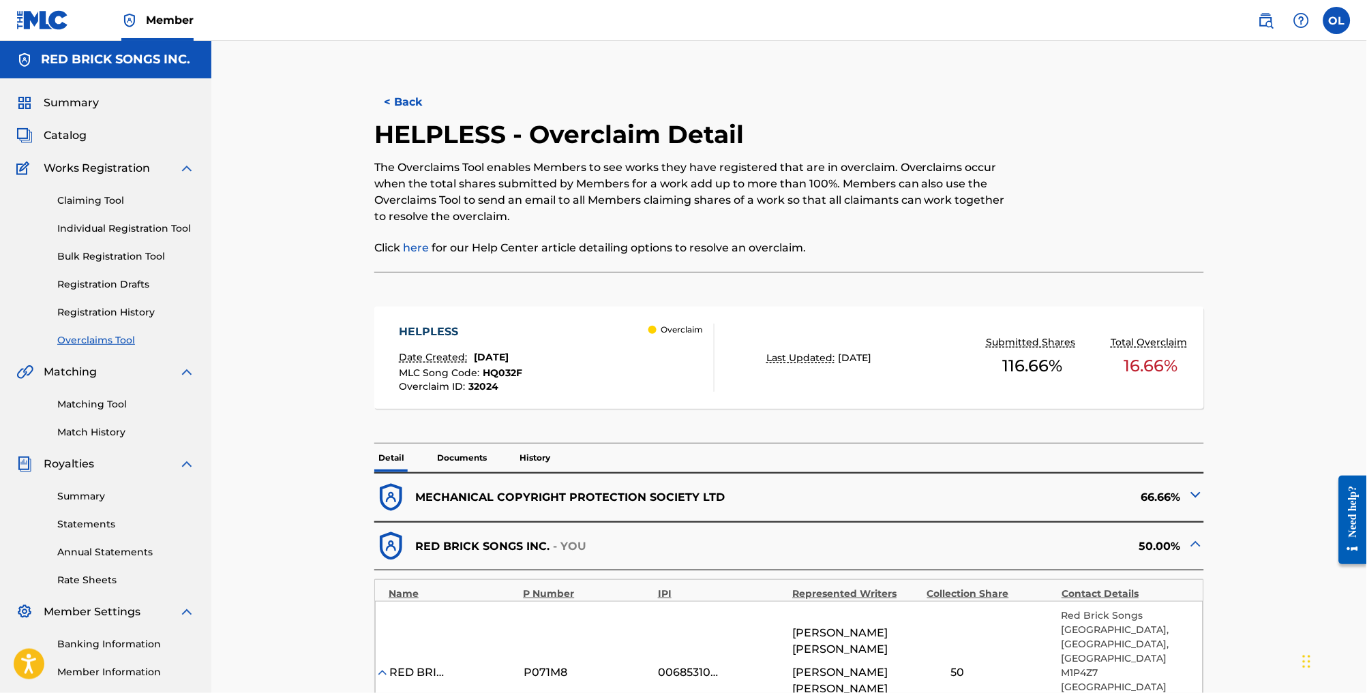
click at [393, 117] on button "< Back" at bounding box center [415, 102] width 82 height 34
